Goal: Task Accomplishment & Management: Complete application form

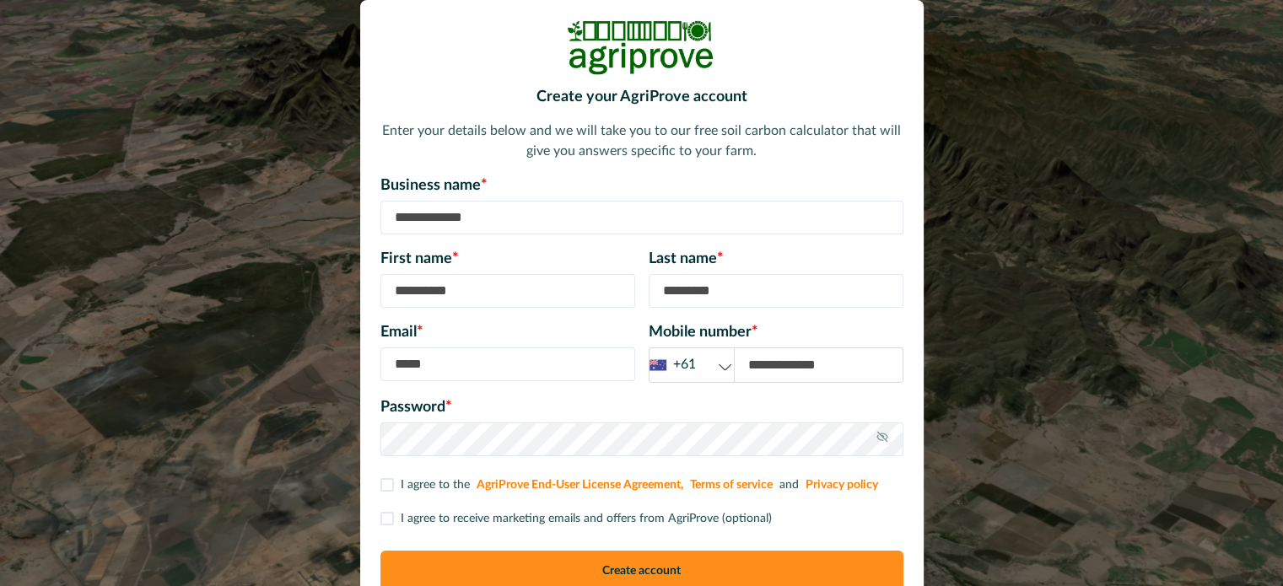
drag, startPoint x: 493, startPoint y: 224, endPoint x: 394, endPoint y: 223, distance: 98.7
click at [394, 223] on input at bounding box center [641, 218] width 523 height 34
type input "**********"
click at [468, 295] on input at bounding box center [507, 291] width 255 height 34
type input "***"
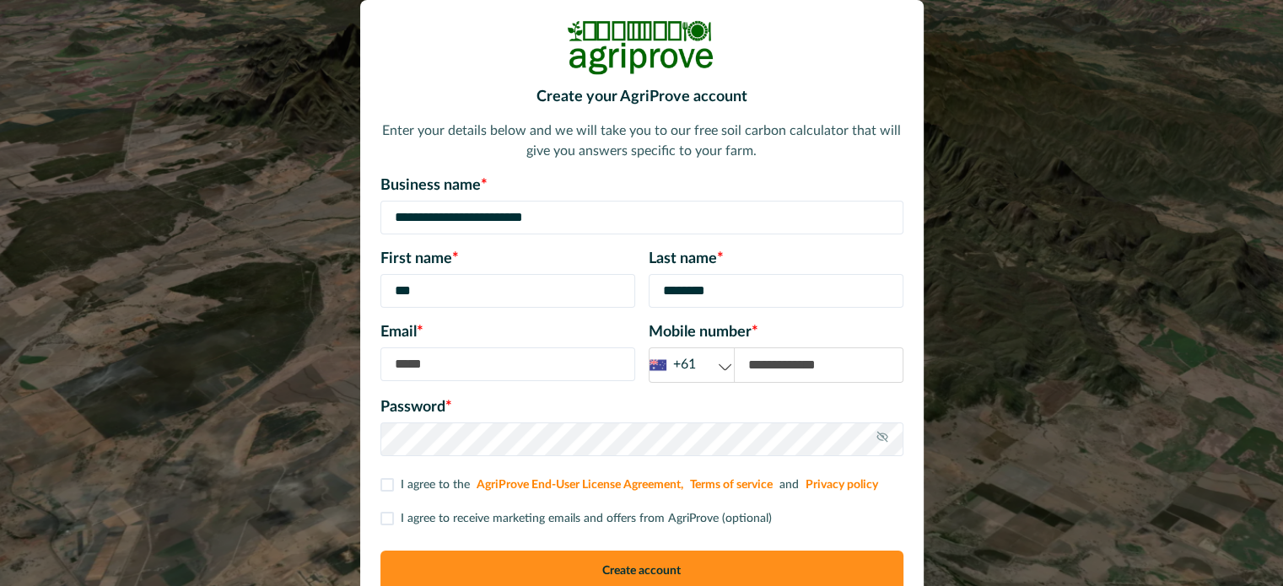
type input "********"
click at [436, 360] on input at bounding box center [507, 365] width 255 height 34
type input "**********"
click at [787, 367] on input at bounding box center [819, 365] width 168 height 34
type input "*********"
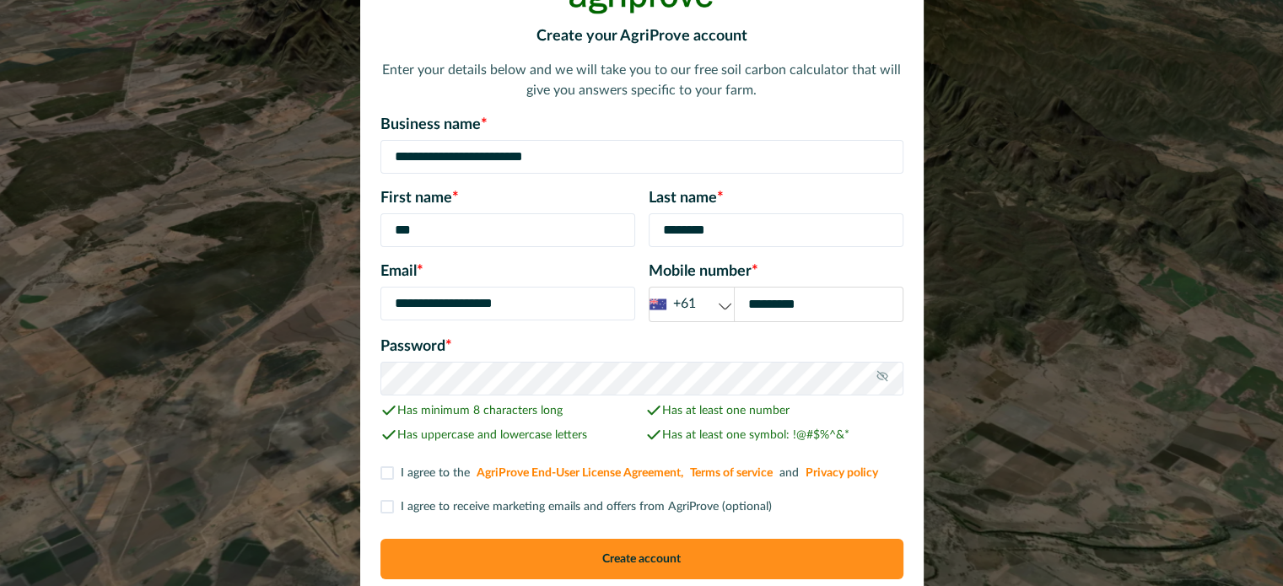
scroll to position [137, 0]
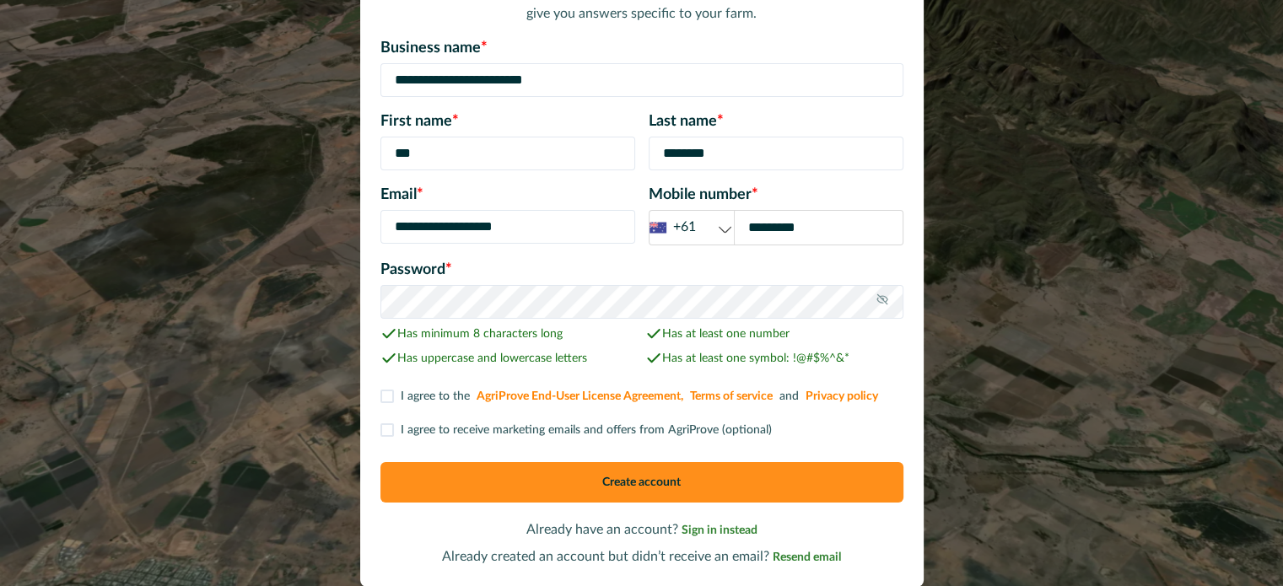
click at [392, 396] on span at bounding box center [386, 396] width 13 height 13
click at [645, 479] on button "Create account" at bounding box center [641, 482] width 523 height 40
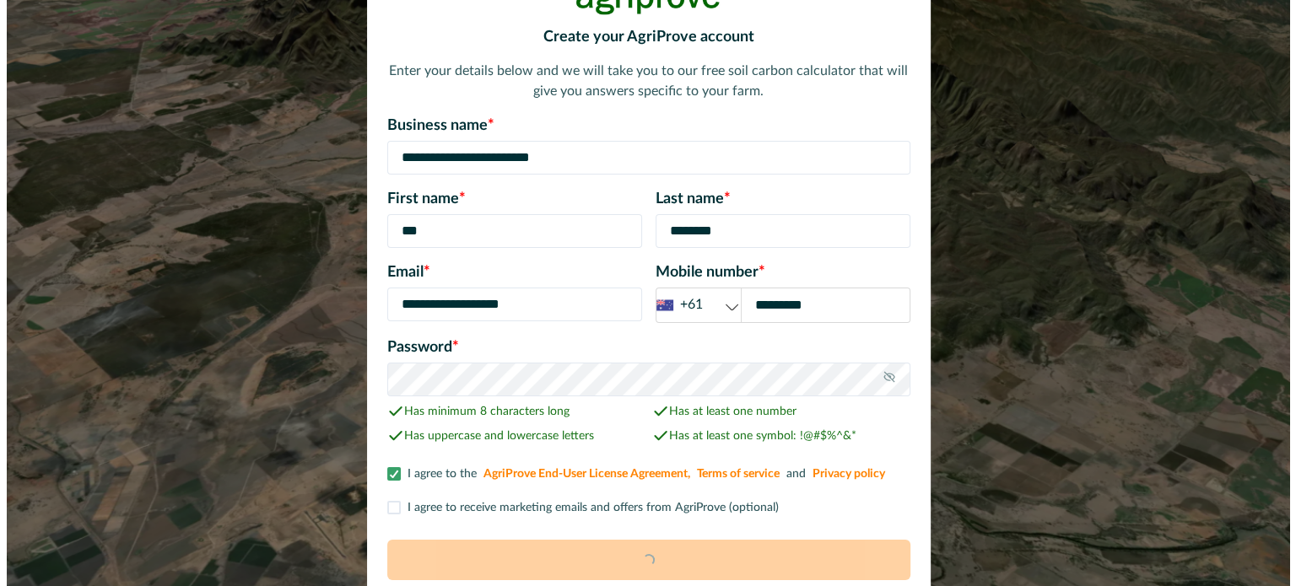
scroll to position [0, 0]
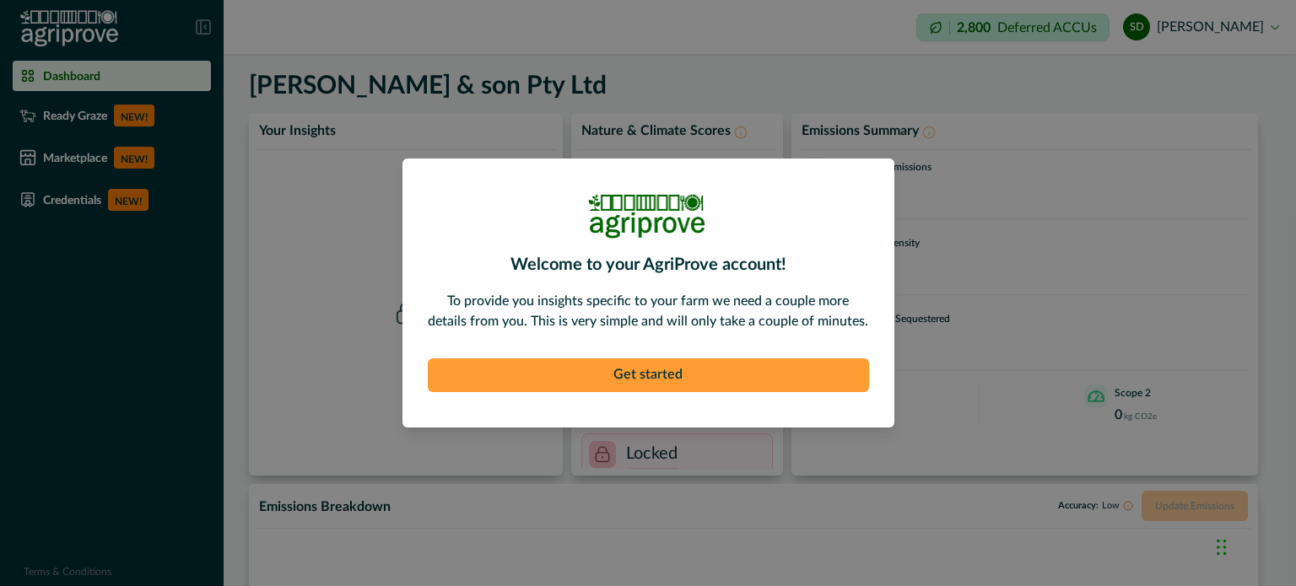
click at [662, 370] on button "Get started" at bounding box center [648, 376] width 441 height 34
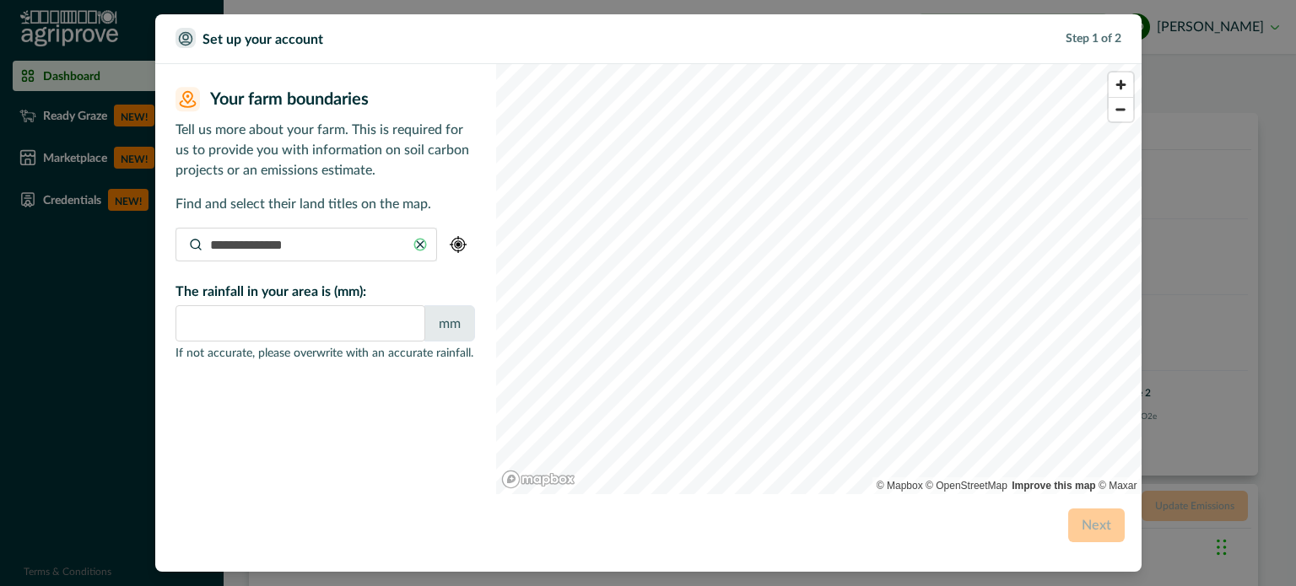
type input "*"
type input "**********"
click at [456, 242] on img "button" at bounding box center [458, 244] width 17 height 17
type input "***"
type input "**********"
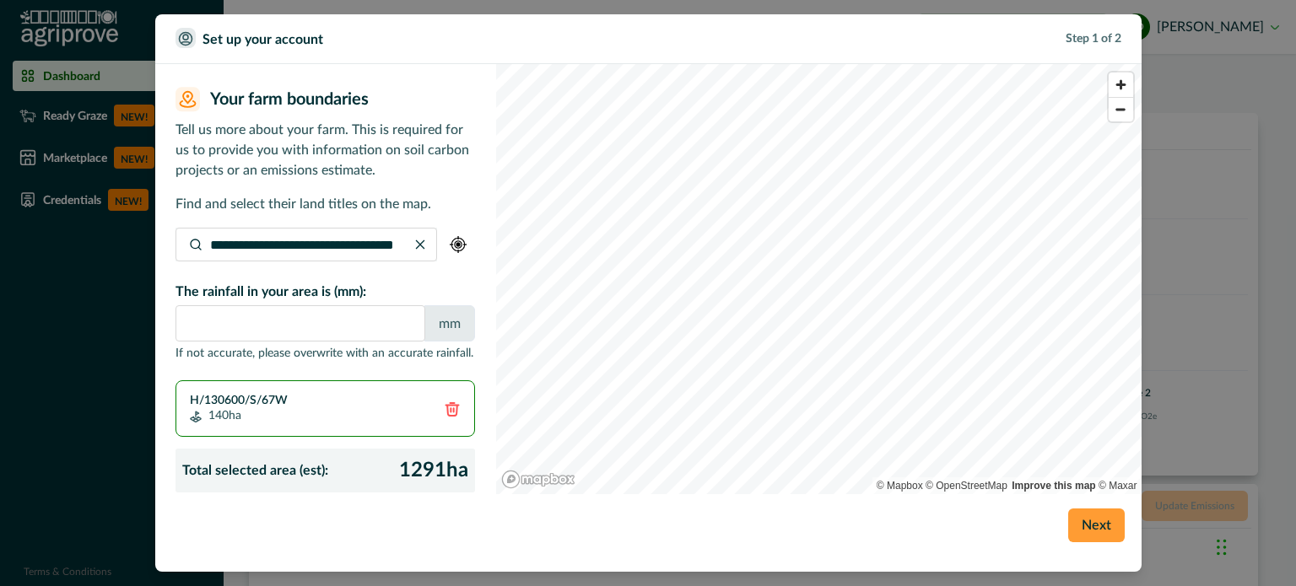
click at [1097, 528] on button "Next" at bounding box center [1096, 526] width 57 height 34
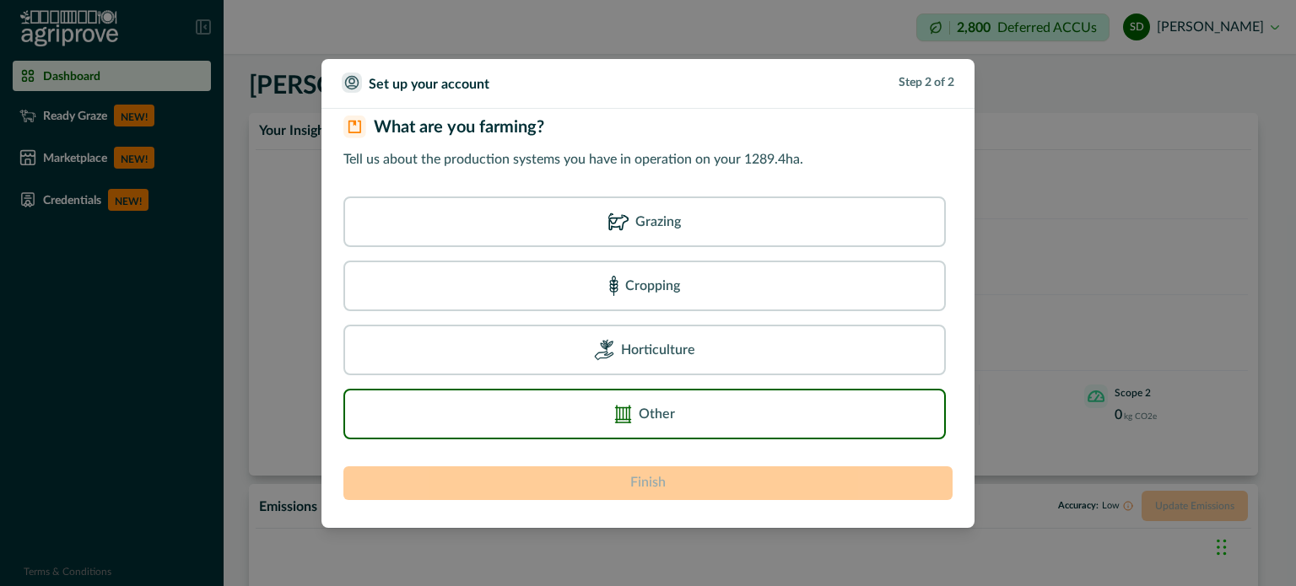
scroll to position [25, 0]
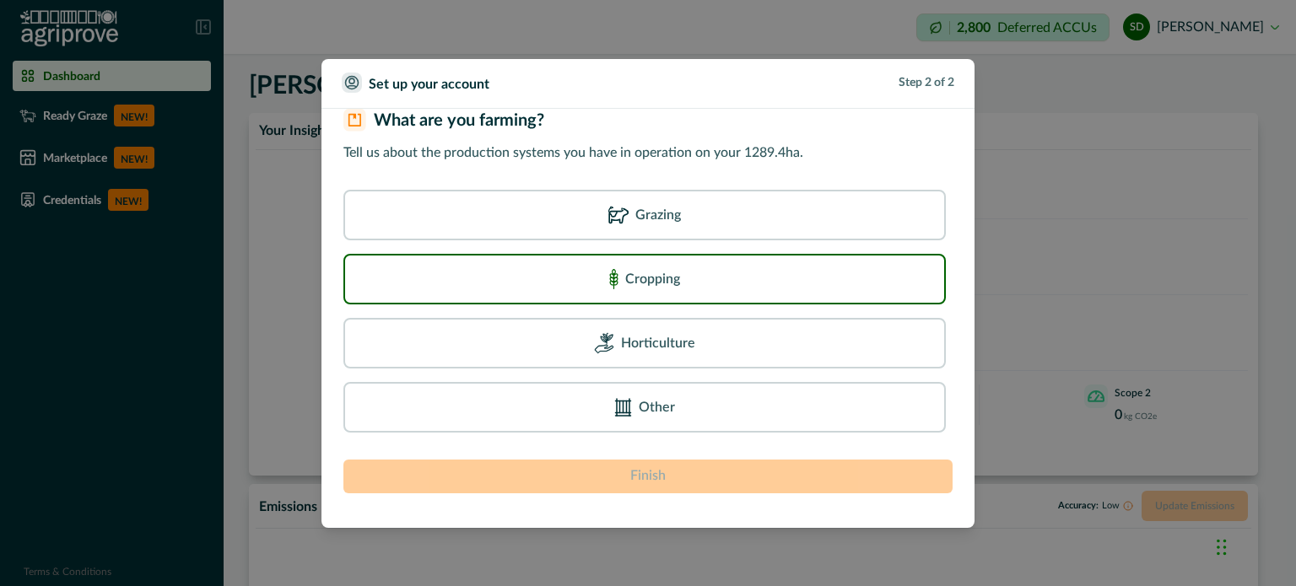
click at [645, 262] on div "Cropping" at bounding box center [644, 279] width 602 height 51
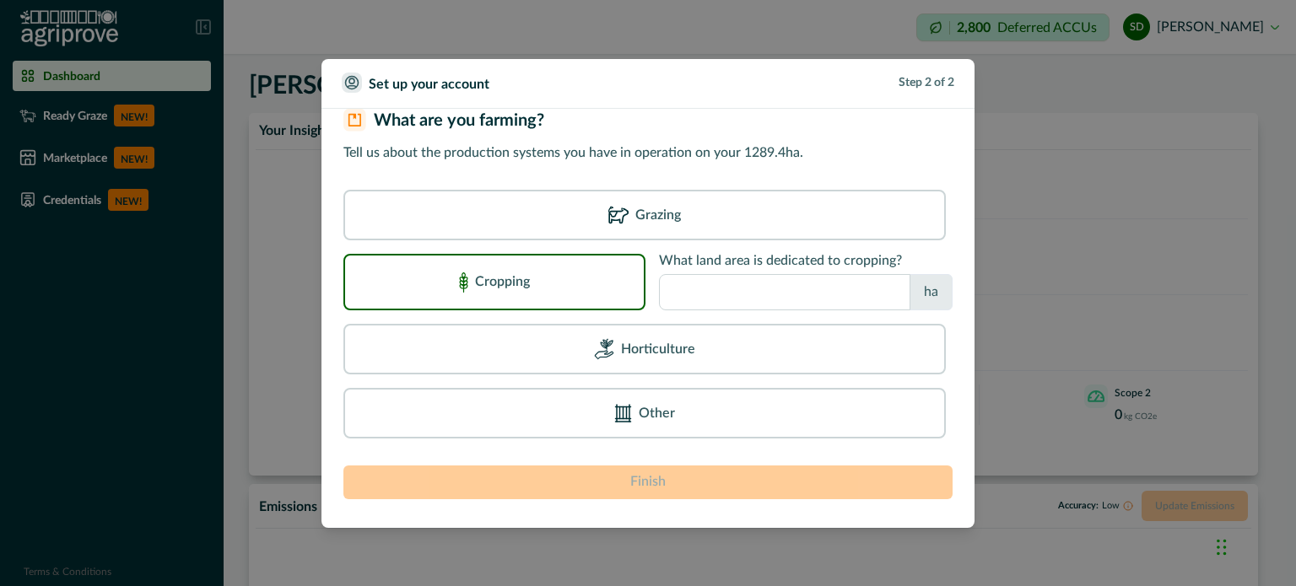
click at [758, 286] on input "number" at bounding box center [784, 292] width 251 height 36
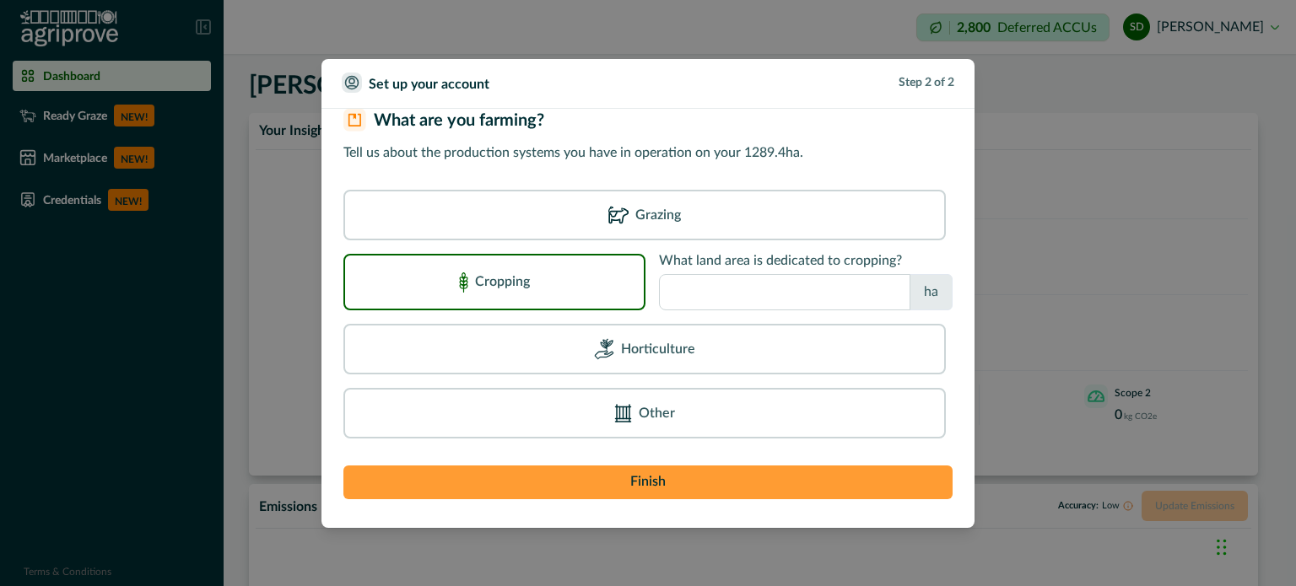
type input "****"
click at [665, 477] on button "Finish" at bounding box center [647, 483] width 609 height 34
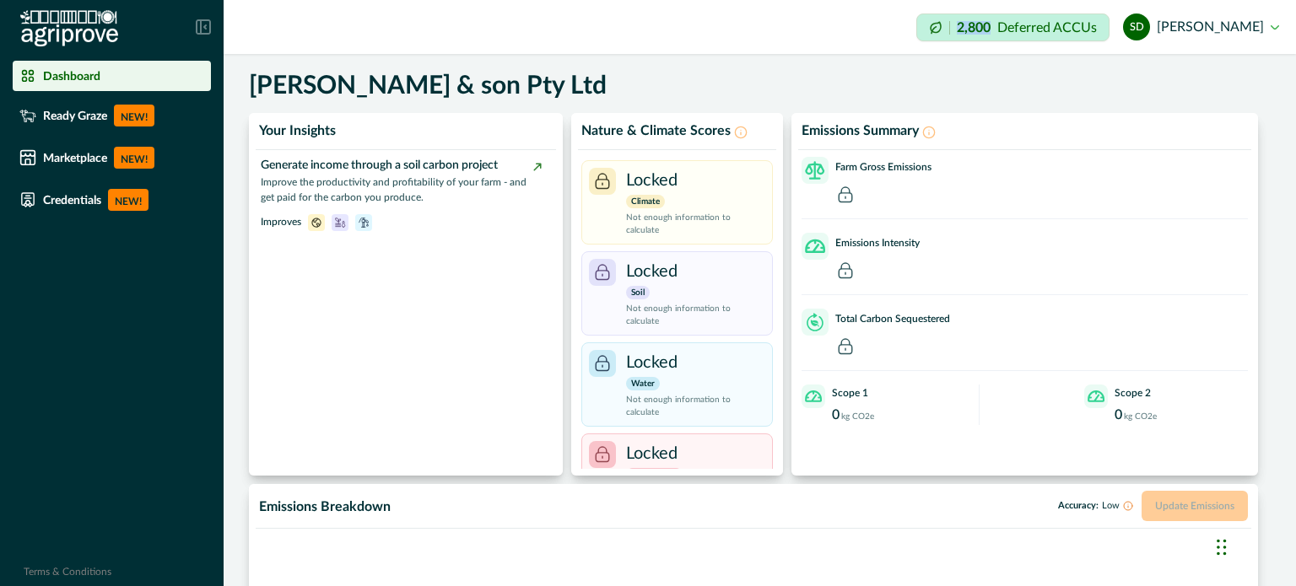
drag, startPoint x: 975, startPoint y: 24, endPoint x: 1016, endPoint y: 30, distance: 40.9
click at [1016, 30] on div "2,800 Deferred ACCUs" at bounding box center [1012, 27] width 193 height 28
click at [1015, 44] on div "Impersonation Mode 2,800 Deferred ACCUs SD [PERSON_NAME] Sign out" at bounding box center [760, 27] width 1072 height 54
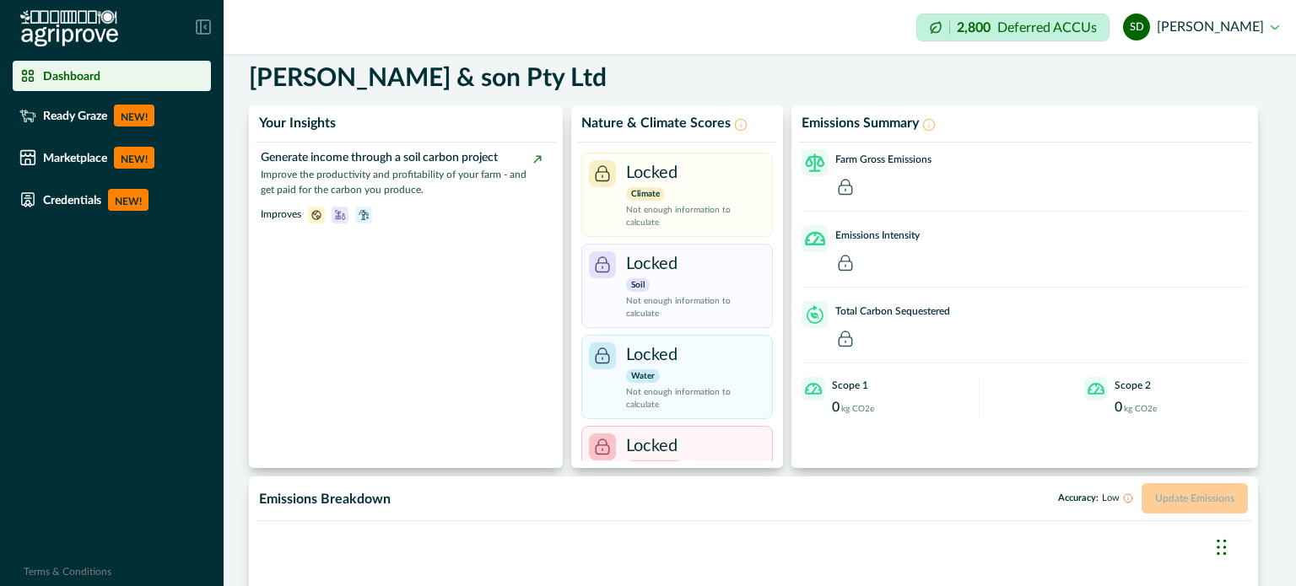
scroll to position [0, 0]
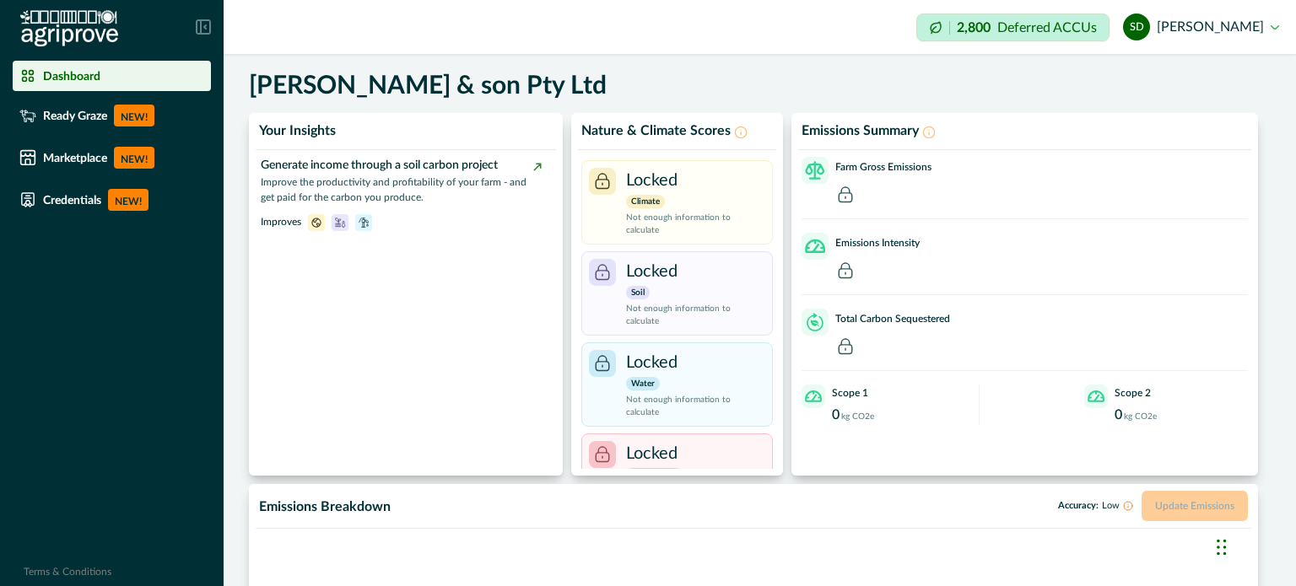
click at [1264, 21] on button "SD [PERSON_NAME]" at bounding box center [1201, 27] width 156 height 40
click at [37, 70] on div "Dashboard" at bounding box center [111, 75] width 185 height 17
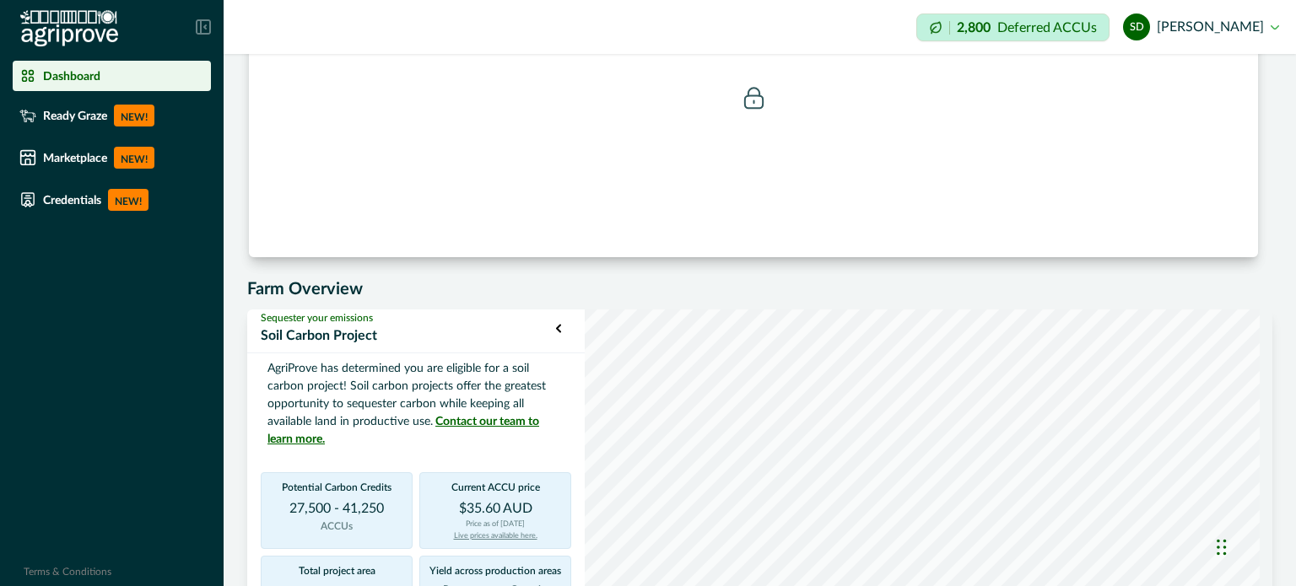
scroll to position [590, 0]
click at [752, 98] on icon at bounding box center [754, 98] width 28 height 28
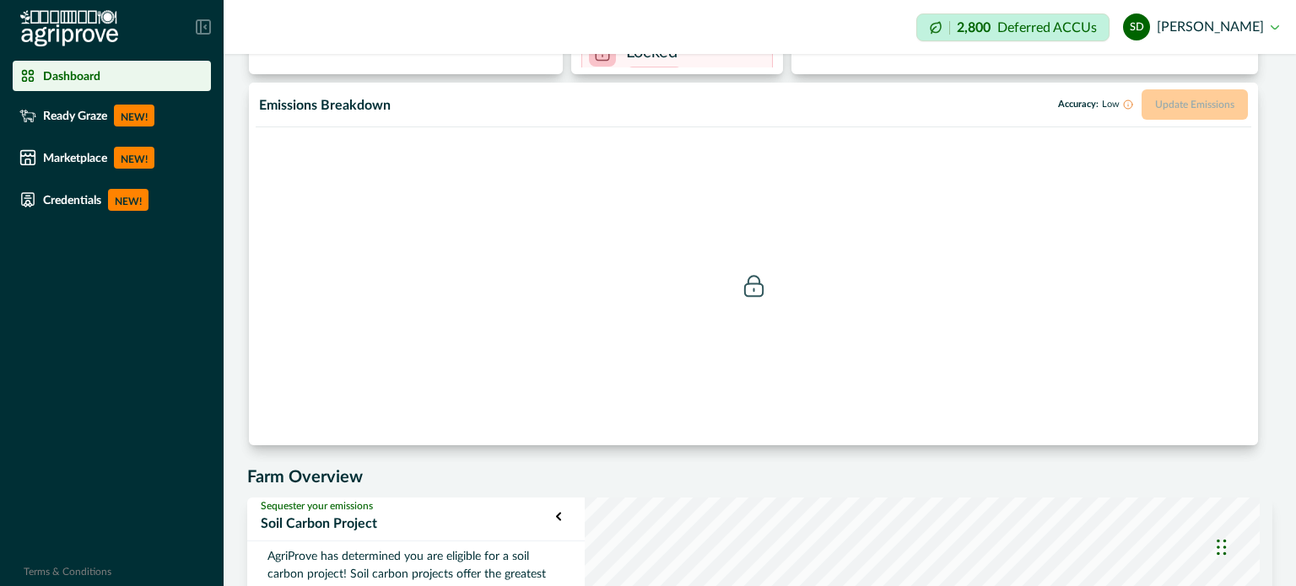
scroll to position [0, 0]
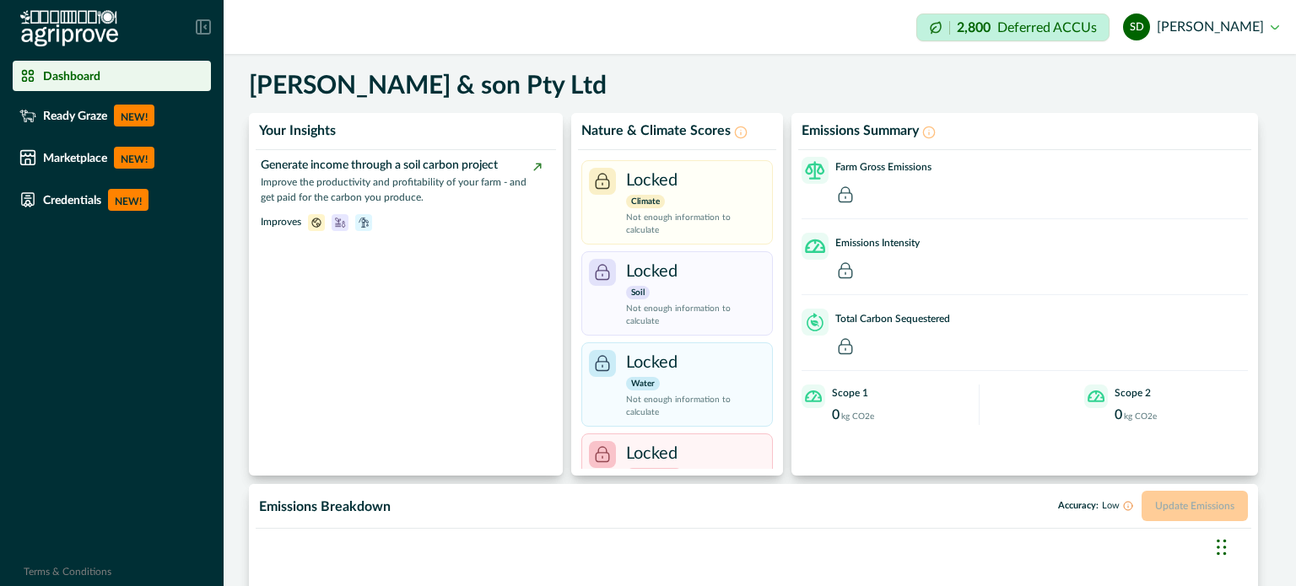
click at [202, 30] on icon at bounding box center [203, 26] width 15 height 15
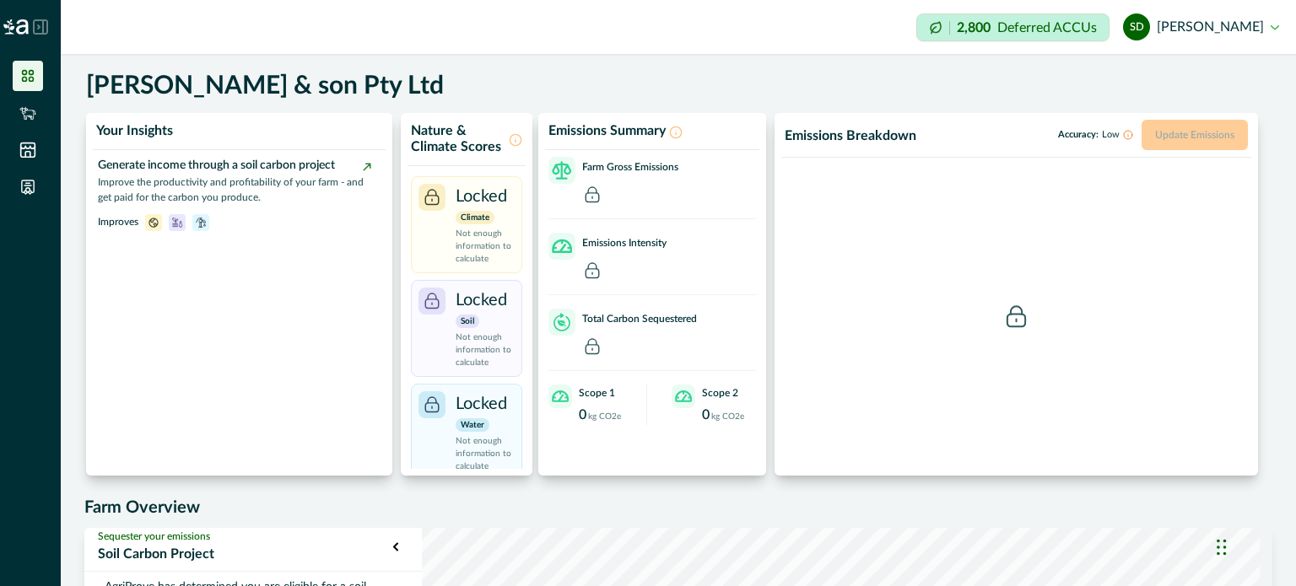
click at [40, 30] on icon at bounding box center [40, 26] width 15 height 15
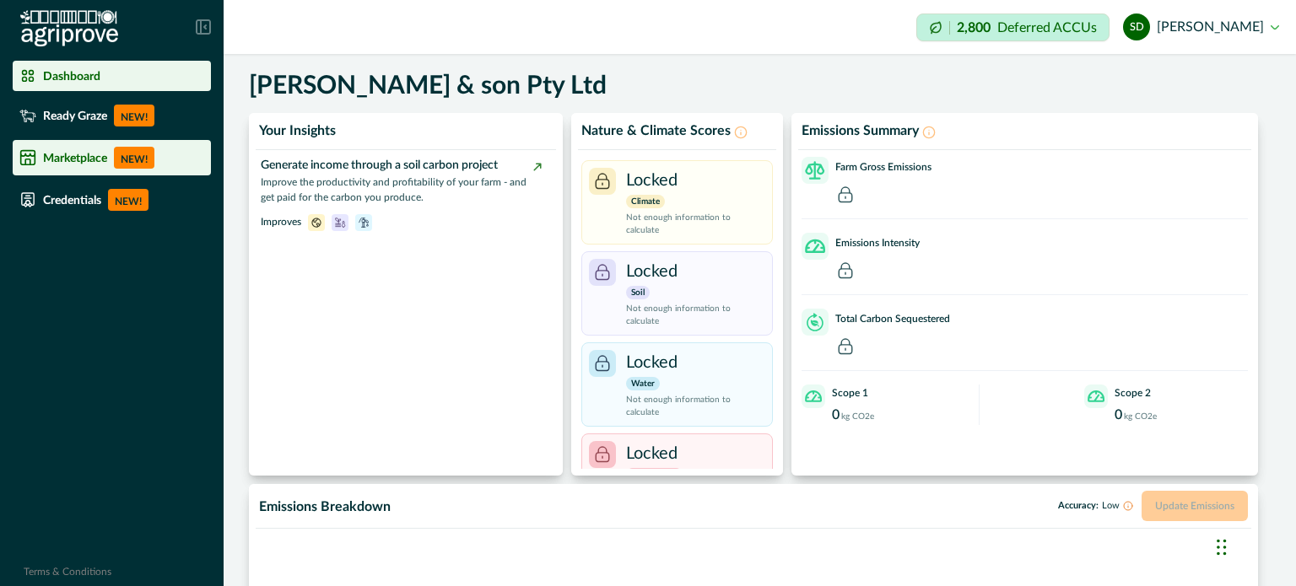
click at [88, 155] on p "Marketplace" at bounding box center [75, 157] width 64 height 13
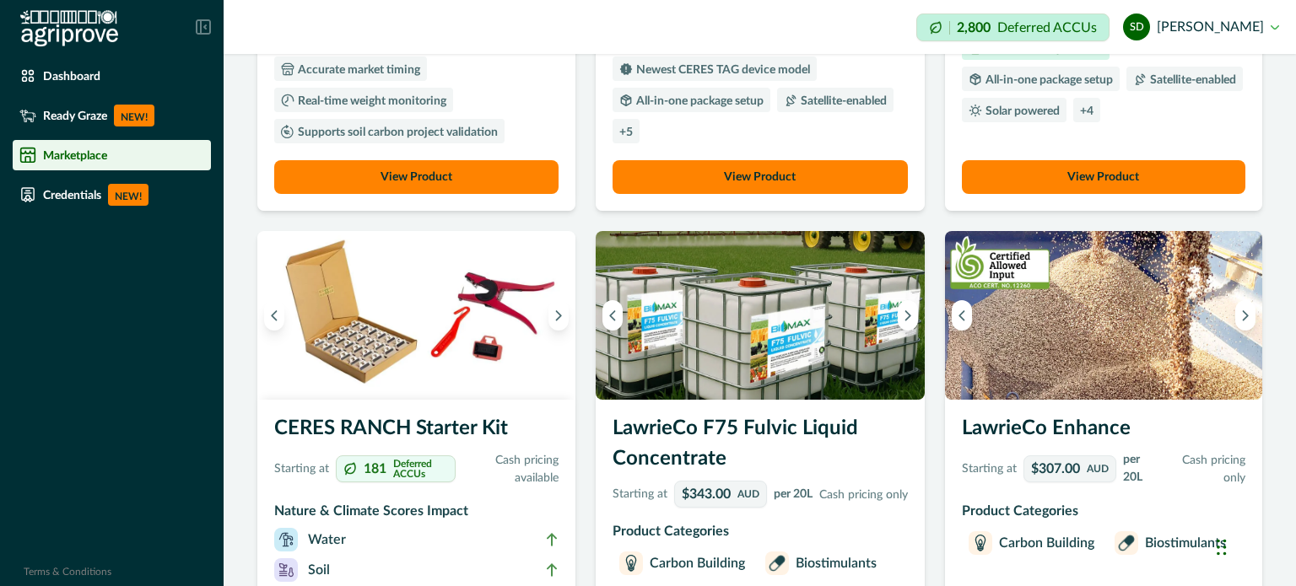
scroll to position [571, 0]
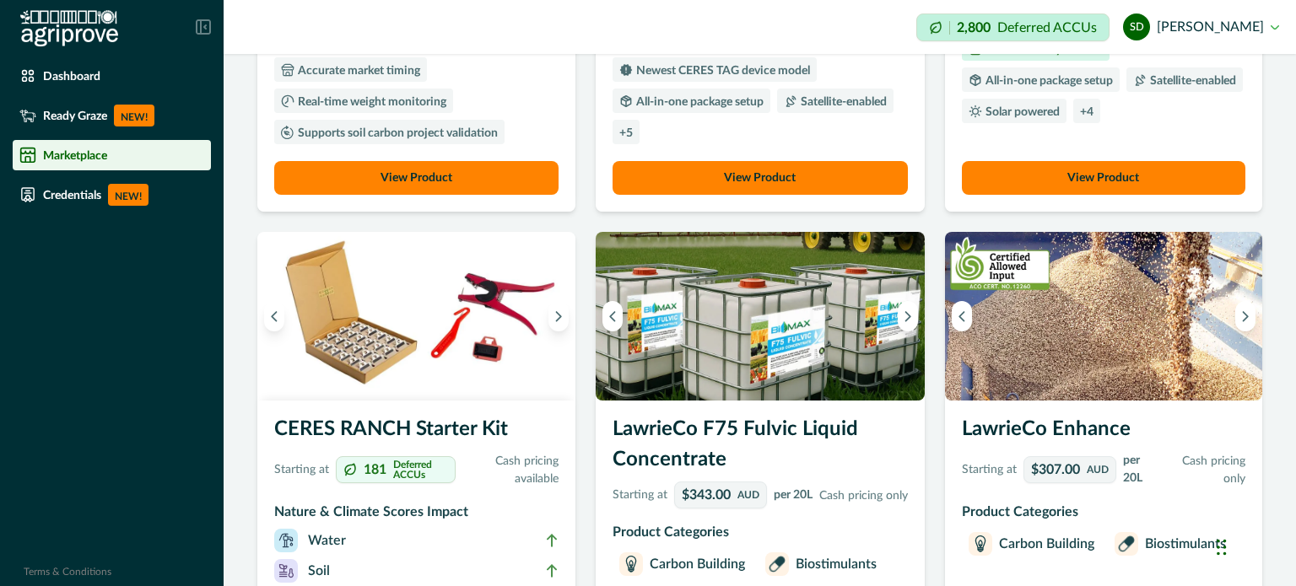
click at [1039, 424] on h3 "LawrieCo Enhance" at bounding box center [1104, 432] width 284 height 37
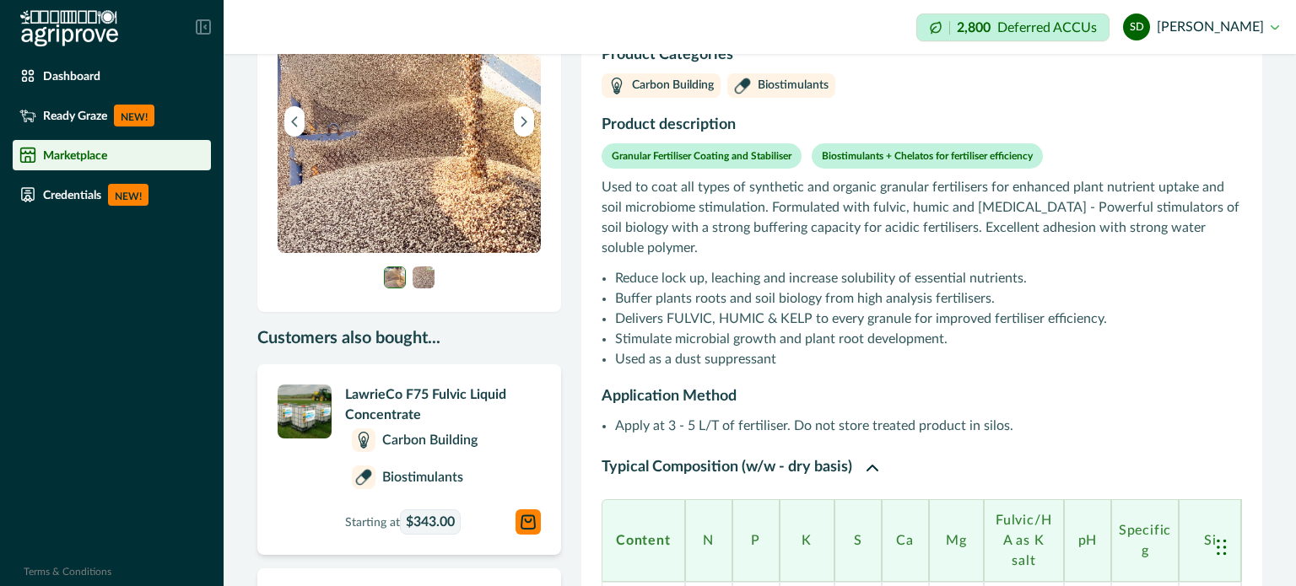
scroll to position [128, 0]
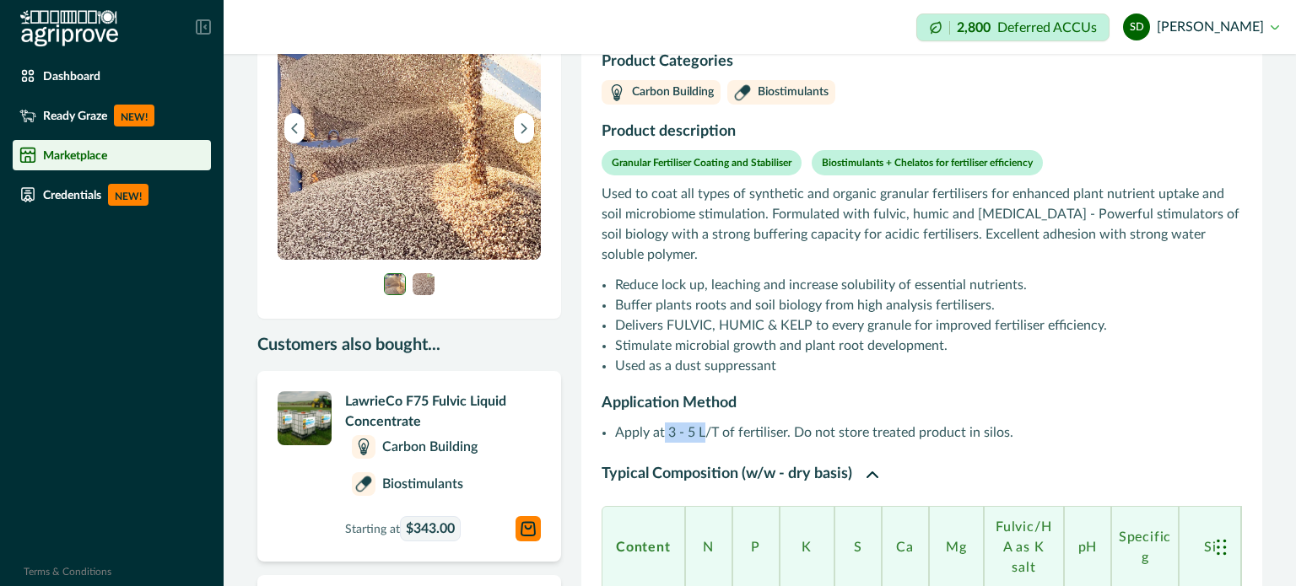
drag, startPoint x: 666, startPoint y: 431, endPoint x: 704, endPoint y: 421, distance: 38.5
click at [704, 423] on li "Apply at 3 - 5 L/T of fertiliser. Do not store treated product in silos." at bounding box center [928, 433] width 627 height 20
click at [714, 420] on div "Used to coat all types of synthetic and organic granular fertilisers for enhanc…" at bounding box center [921, 317] width 640 height 267
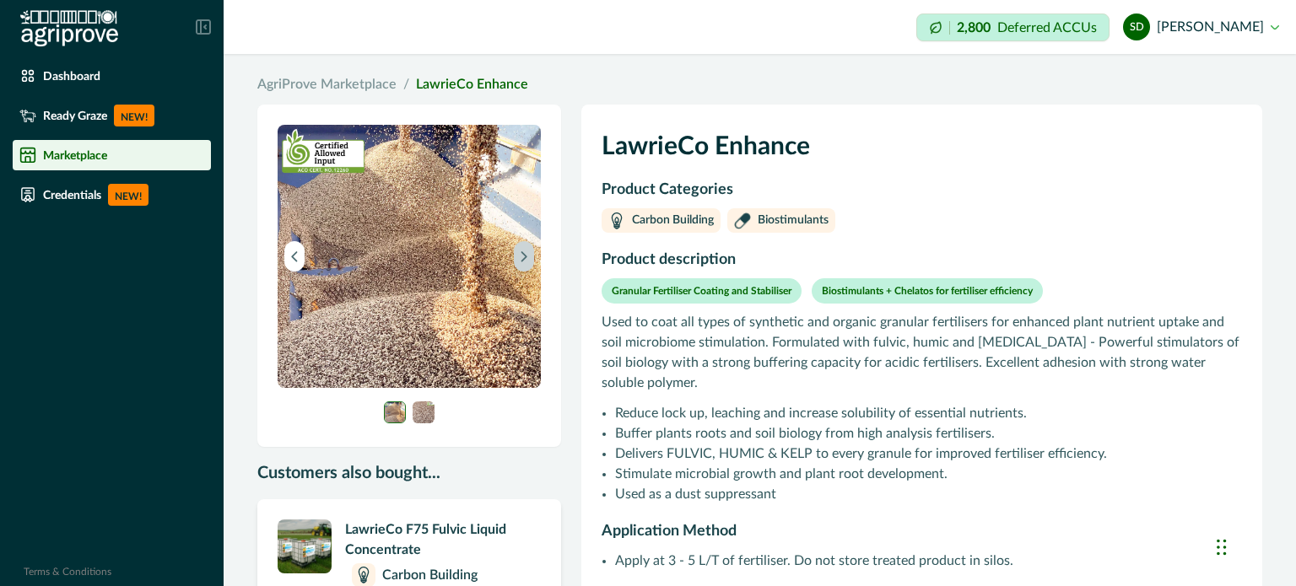
click at [526, 252] on icon "Next image" at bounding box center [524, 257] width 12 height 12
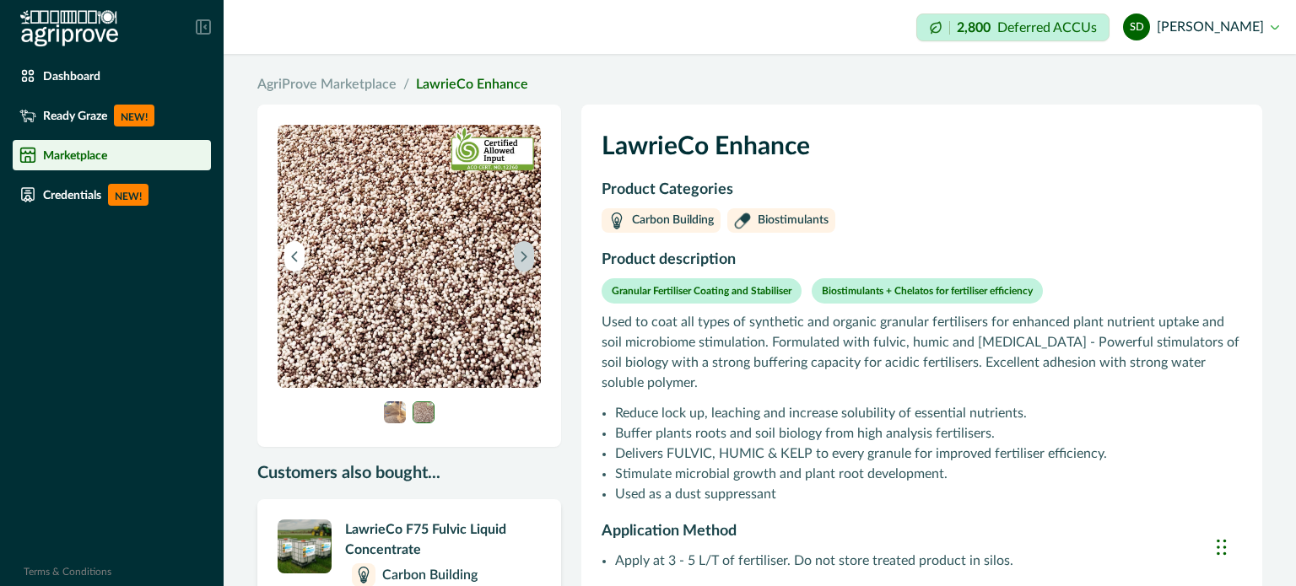
click at [526, 253] on icon "Next image" at bounding box center [524, 257] width 12 height 12
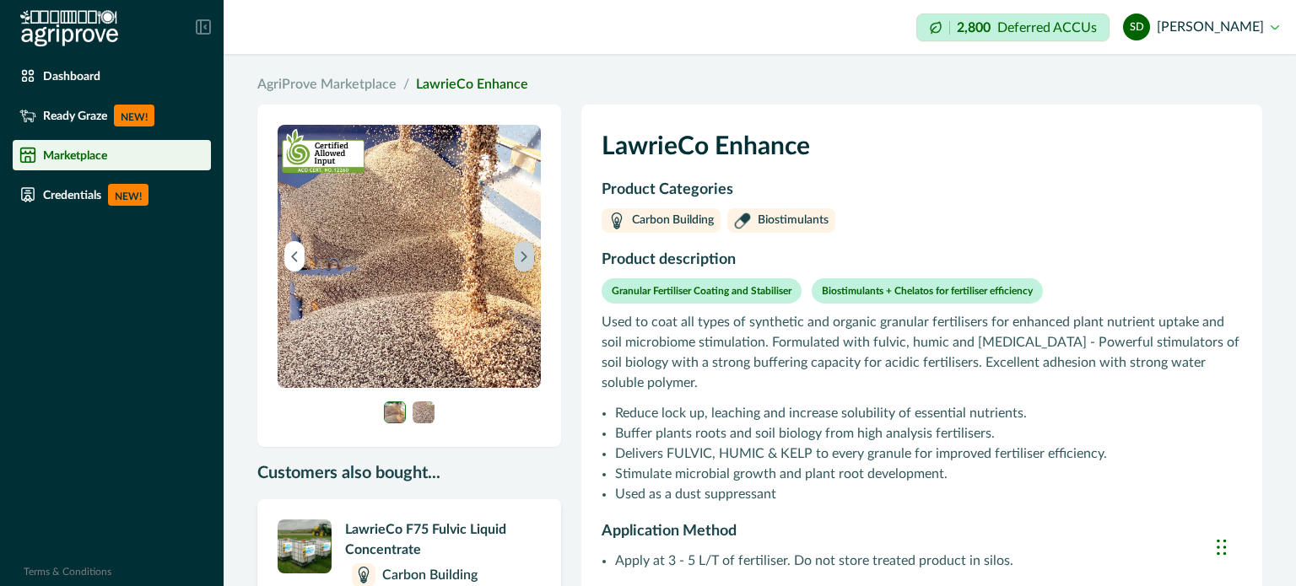
click at [526, 254] on icon "Next image" at bounding box center [524, 257] width 12 height 12
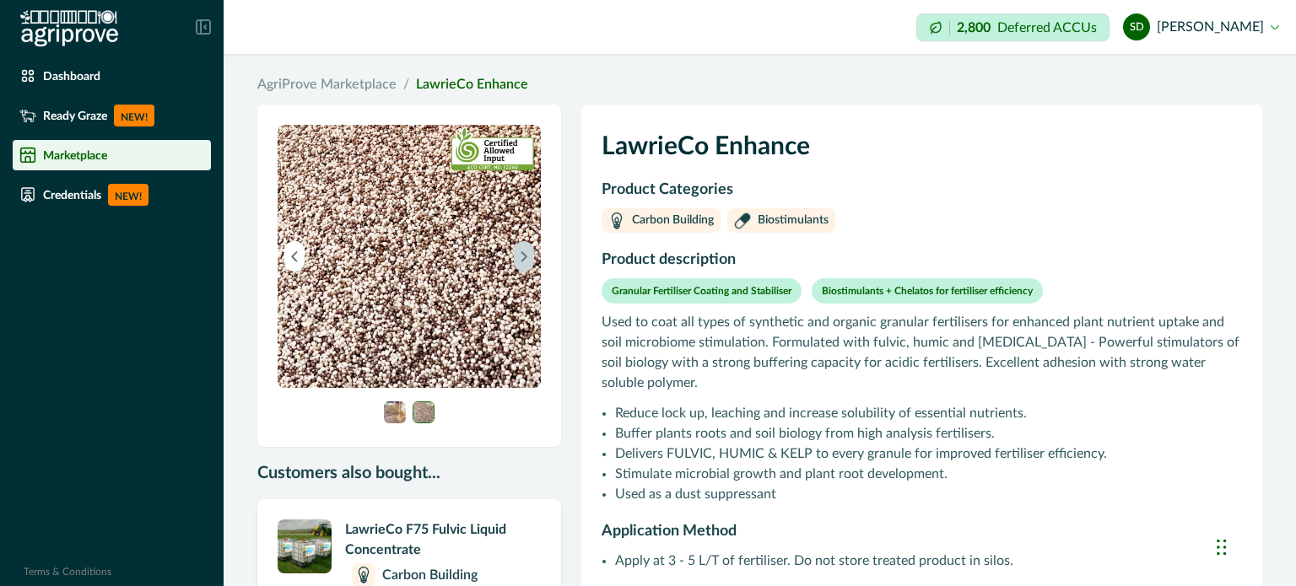
click at [526, 254] on icon "Next image" at bounding box center [524, 257] width 12 height 12
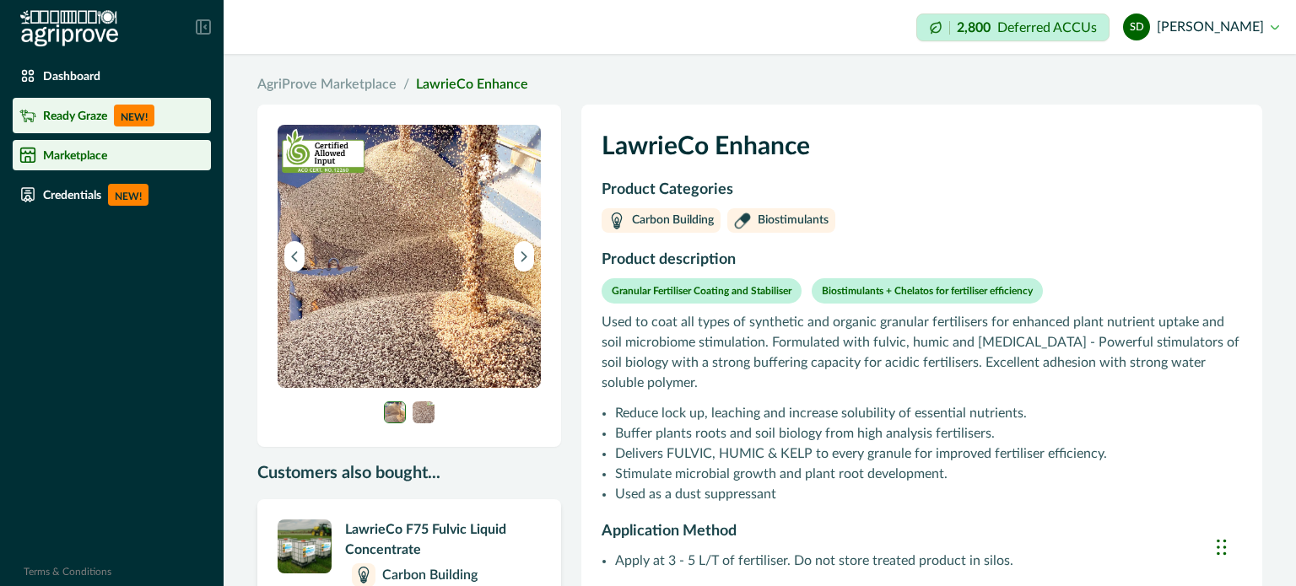
click at [40, 118] on div "Ready Graze NEW!" at bounding box center [111, 116] width 185 height 22
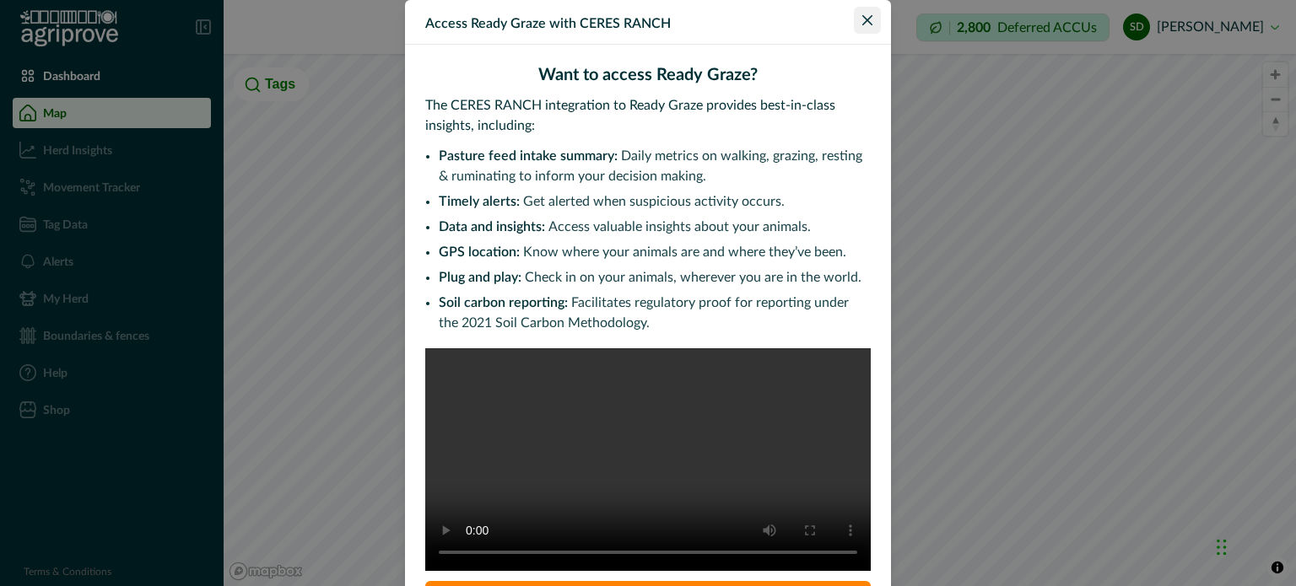
click at [862, 21] on icon "Close" at bounding box center [867, 20] width 10 height 10
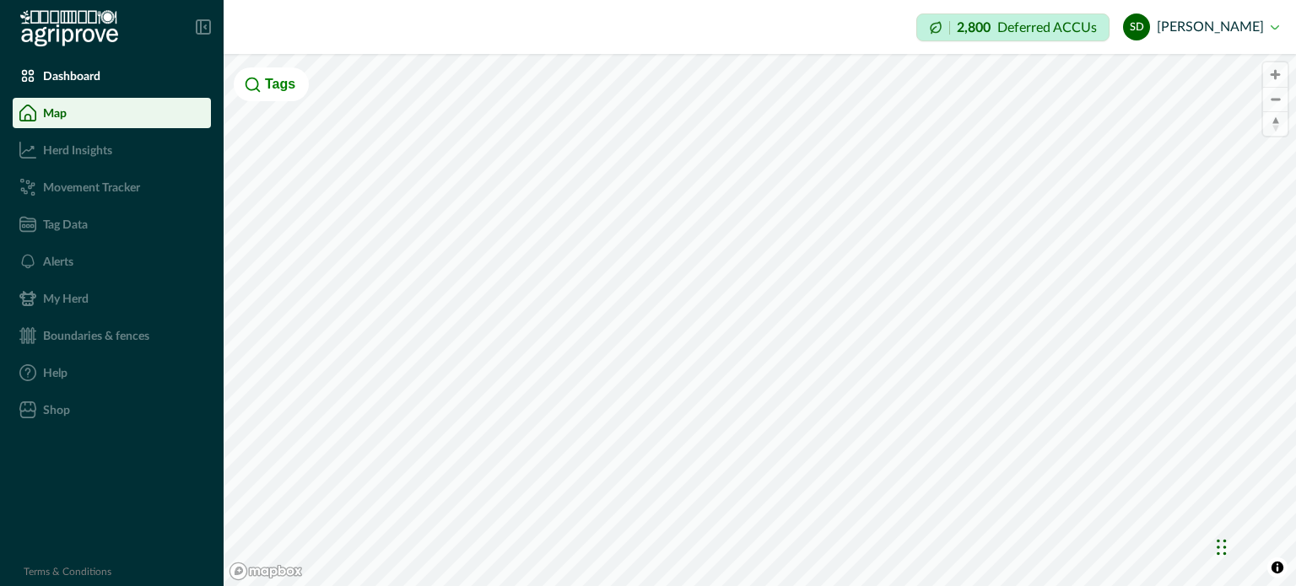
click at [77, 337] on p "Boundaries & fences" at bounding box center [96, 335] width 106 height 13
click at [78, 315] on ul "Dashboard Map Herd Insights Movement Tracker Tag Data Alerts My Herd Boundaries…" at bounding box center [112, 246] width 224 height 371
click at [66, 266] on p "Alerts" at bounding box center [58, 261] width 30 height 13
click at [209, 23] on icon at bounding box center [203, 26] width 13 height 13
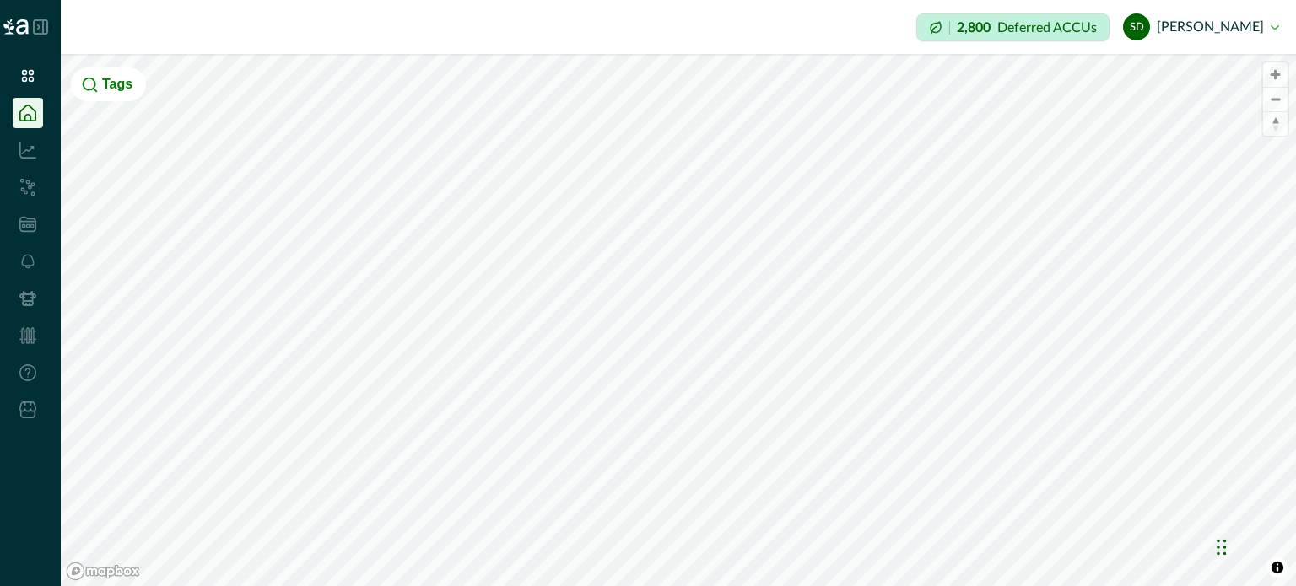
click at [43, 25] on icon at bounding box center [40, 26] width 13 height 13
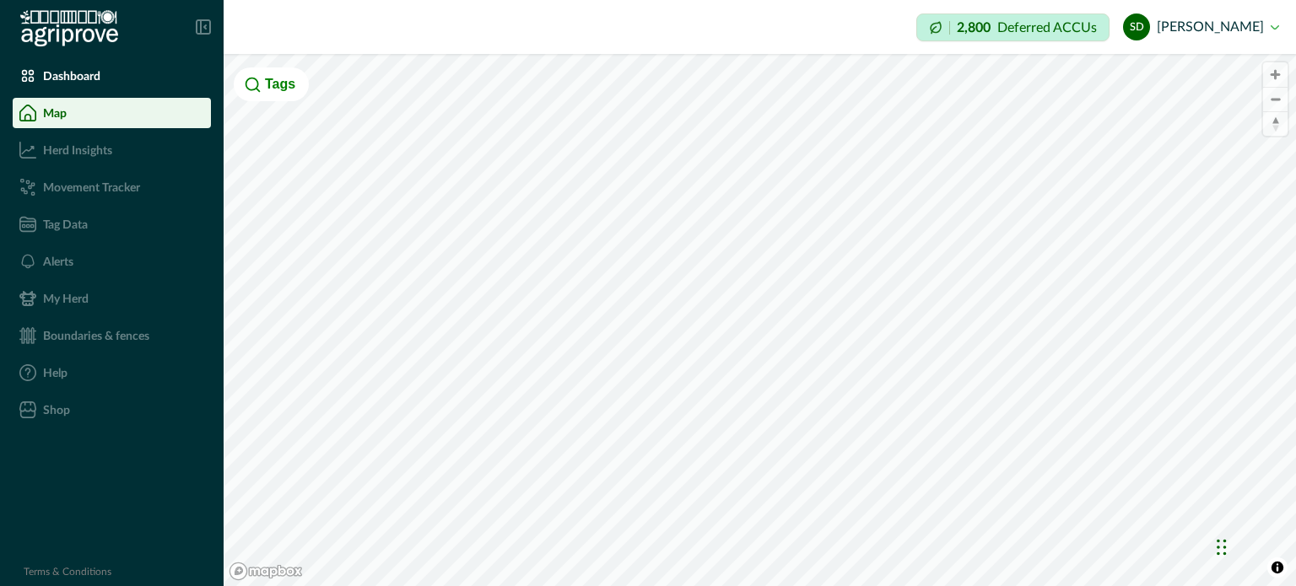
click at [36, 116] on div "Map" at bounding box center [111, 113] width 185 height 17
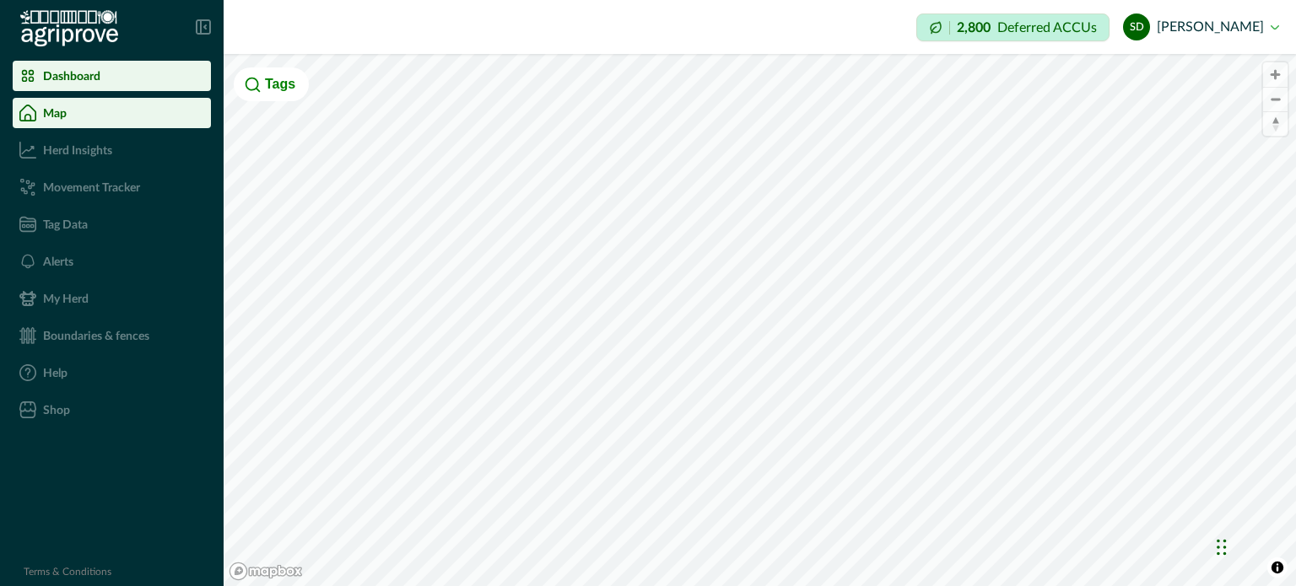
click at [36, 70] on div "Dashboard" at bounding box center [111, 75] width 185 height 17
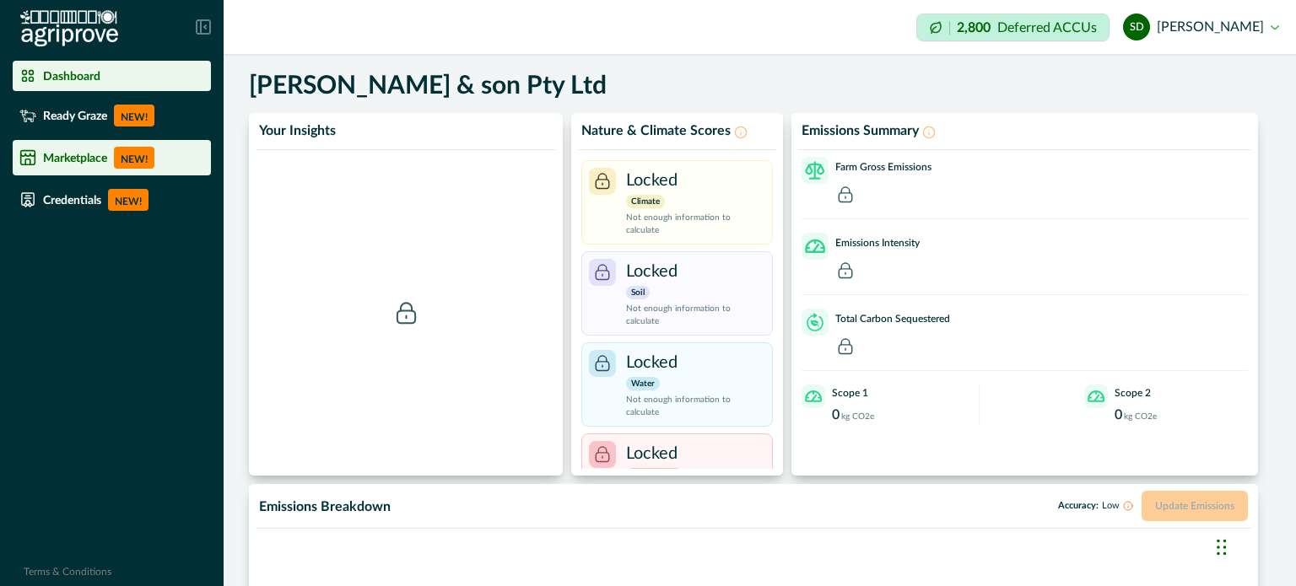
click at [91, 156] on p "Marketplace" at bounding box center [75, 157] width 64 height 13
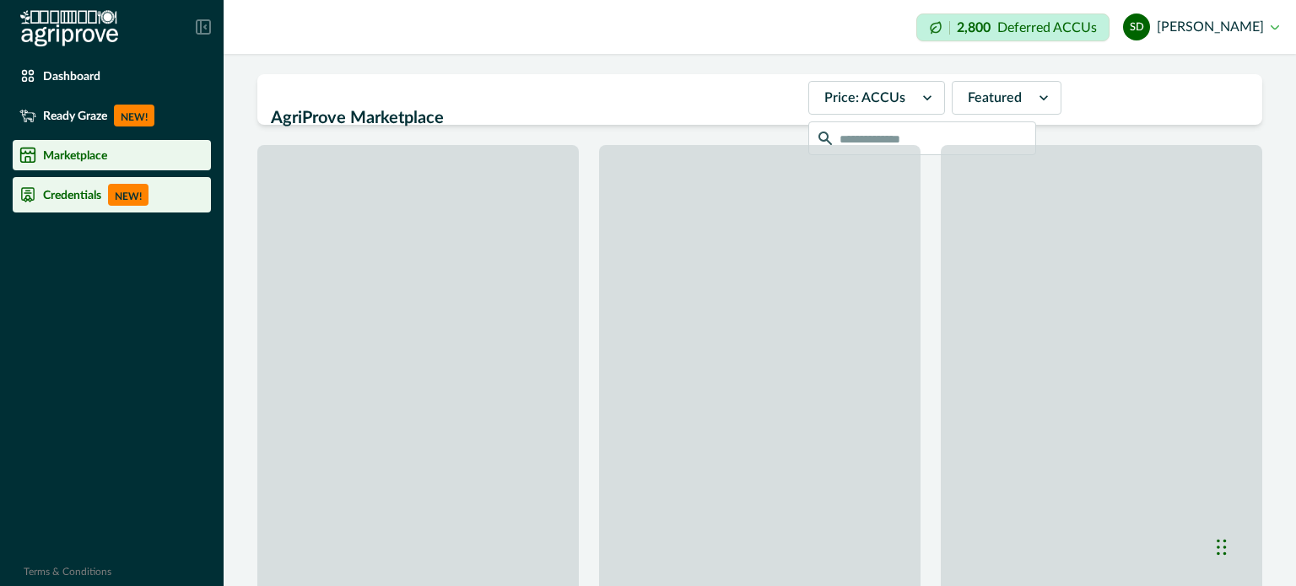
click at [74, 194] on p "Credentials" at bounding box center [72, 194] width 58 height 13
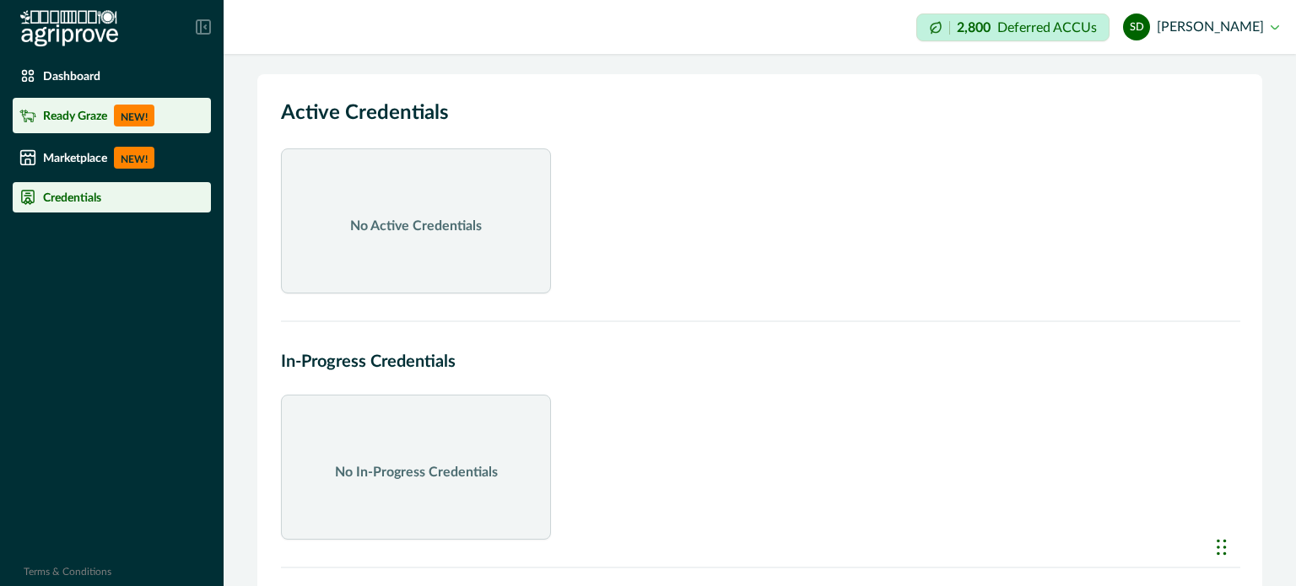
click at [77, 106] on div "Ready Graze NEW!" at bounding box center [111, 116] width 185 height 22
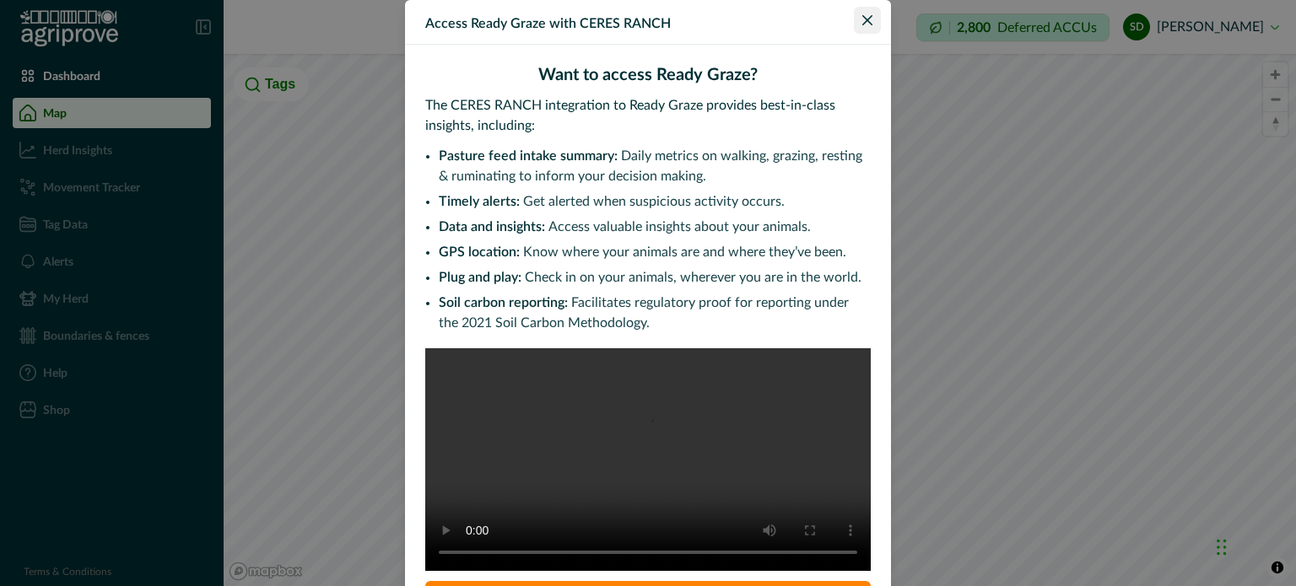
click at [862, 17] on icon "Close" at bounding box center [867, 20] width 10 height 10
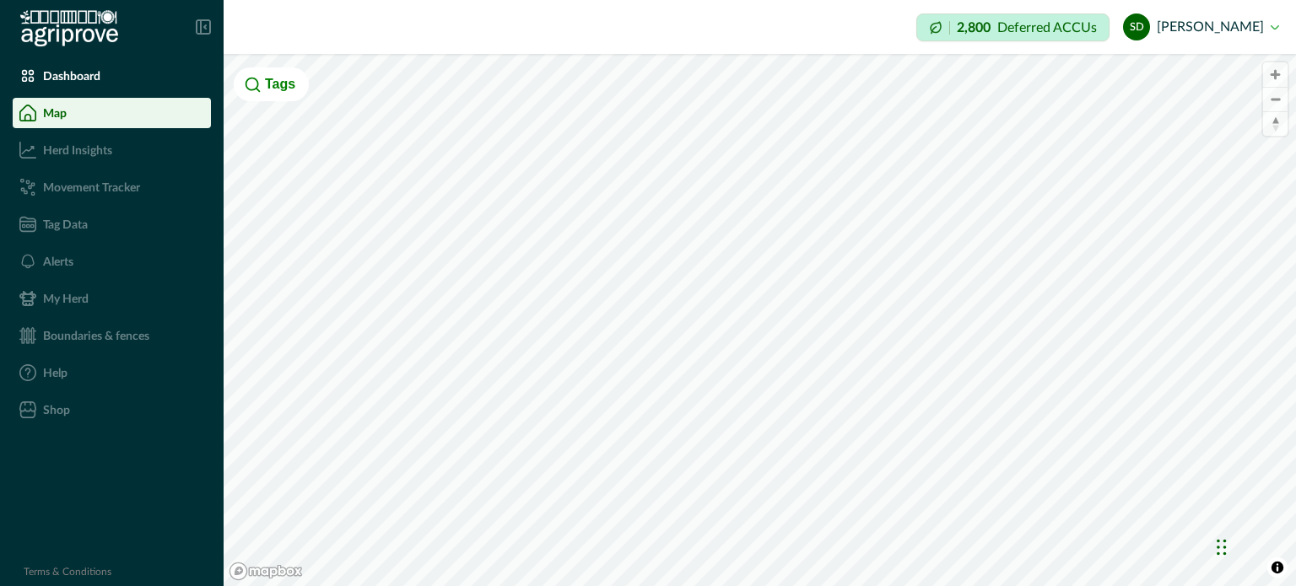
click at [1282, 531] on html "Dashboard Map Herd Insights Movement Tracker Tag Data Alerts My Herd Boundaries…" at bounding box center [648, 293] width 1296 height 586
click at [968, 585] on html "Dashboard Map Herd Insights Movement Tracker Tag Data Alerts My Herd Boundaries…" at bounding box center [648, 293] width 1296 height 586
click at [674, 585] on html "Dashboard Map Herd Insights Movement Tracker Tag Data Alerts My Herd Boundaries…" at bounding box center [648, 293] width 1296 height 586
click at [213, 281] on div "Dashboard Map Herd Insights Movement Tracker Tag Data Alerts My Herd Boundaries…" at bounding box center [648, 293] width 1296 height 586
click at [819, 585] on html "Dashboard Map Herd Insights Movement Tracker Tag Data Alerts My Herd Boundaries…" at bounding box center [648, 293] width 1296 height 586
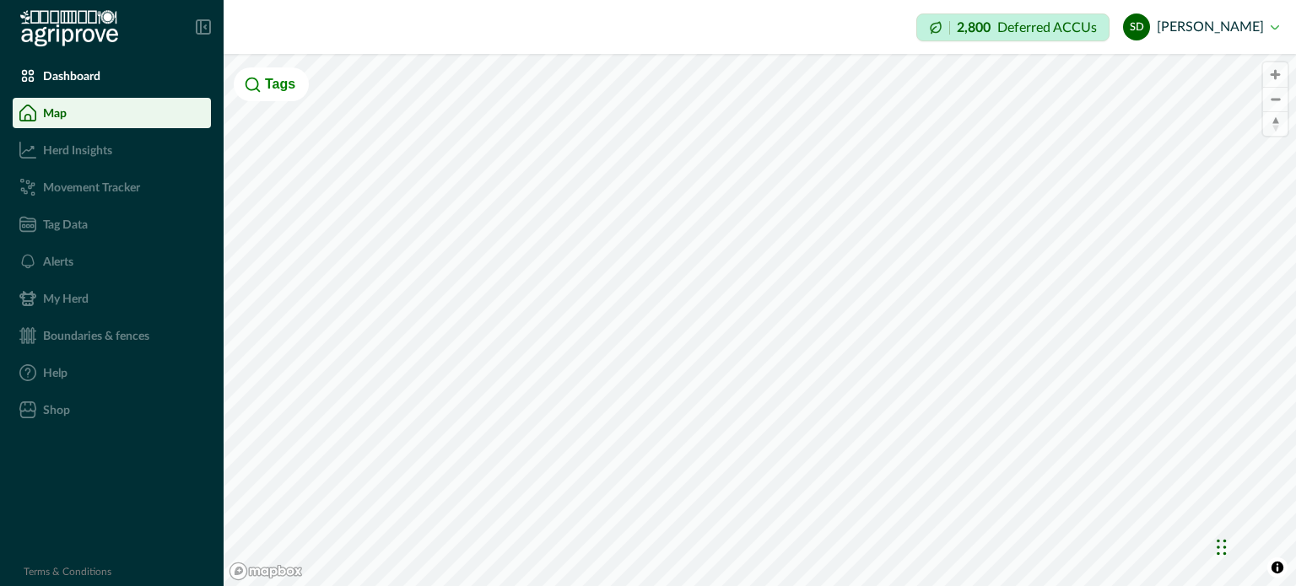
click at [736, 585] on html "Dashboard Map Herd Insights Movement Tracker Tag Data Alerts My Herd Boundaries…" at bounding box center [648, 293] width 1296 height 586
